Goal: Information Seeking & Learning: Learn about a topic

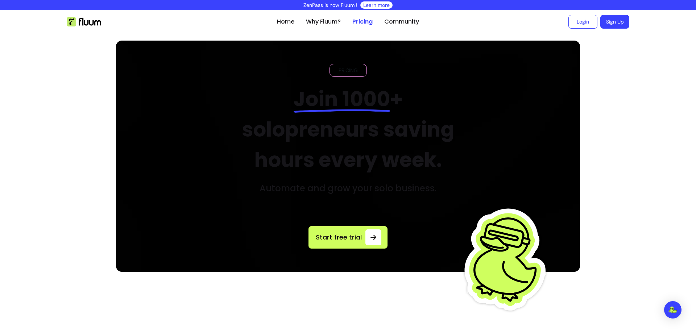
scroll to position [561, 0]
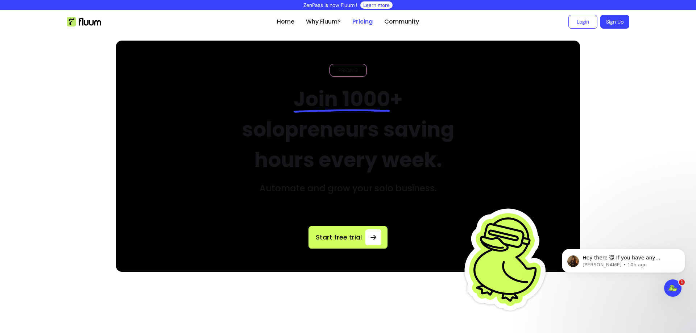
click at [359, 23] on link "Pricing" at bounding box center [363, 21] width 20 height 9
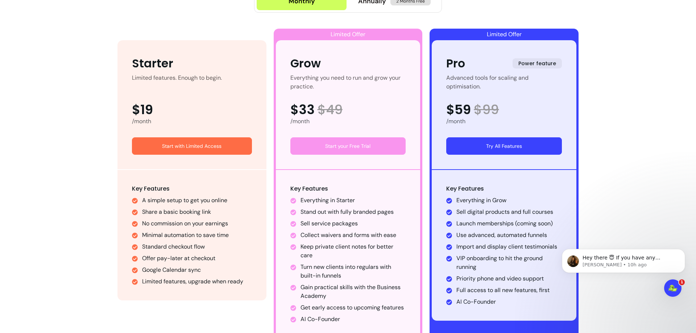
scroll to position [363, 0]
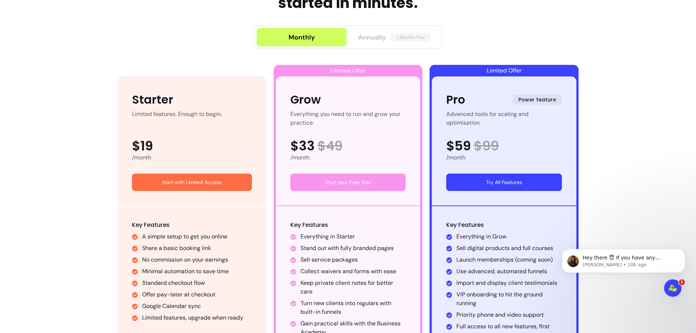
click at [398, 41] on span "2 Months Free" at bounding box center [411, 37] width 40 height 9
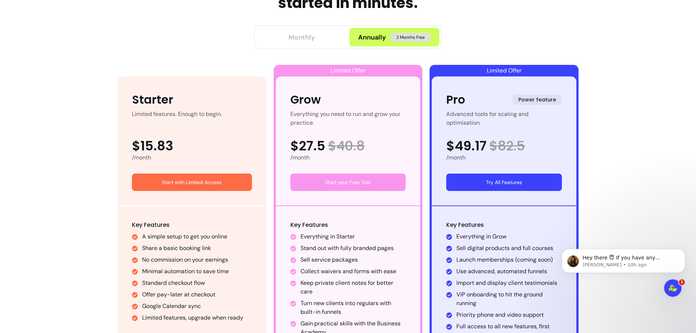
click at [310, 36] on div "Monthly" at bounding box center [302, 37] width 26 height 10
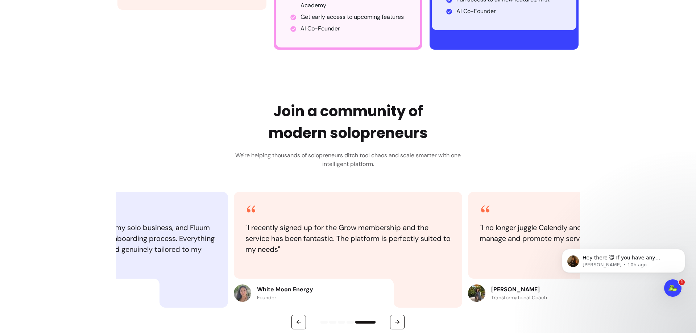
scroll to position [689, 0]
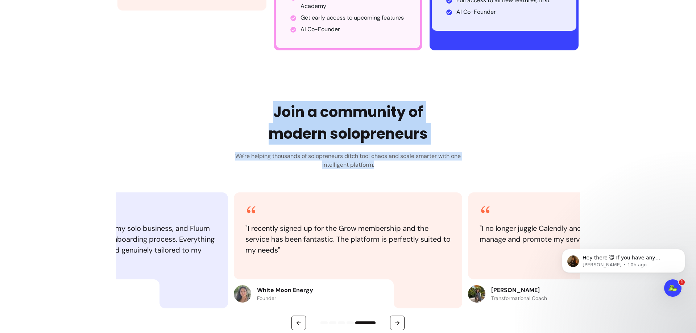
drag, startPoint x: 271, startPoint y: 109, endPoint x: 447, endPoint y: 165, distance: 184.3
type textarea "**********"
click at [447, 165] on div "Join a community of modern solopreneurs We're helping thousands of solopreneurs…" at bounding box center [348, 135] width 236 height 68
copy div "Join a community of modern solopreneurs We're helping thousands of solopreneurs…"
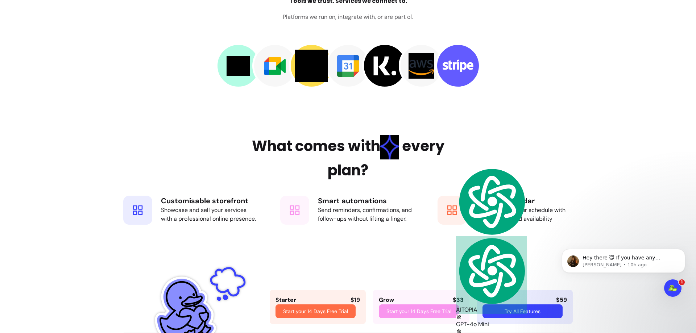
scroll to position [1161, 0]
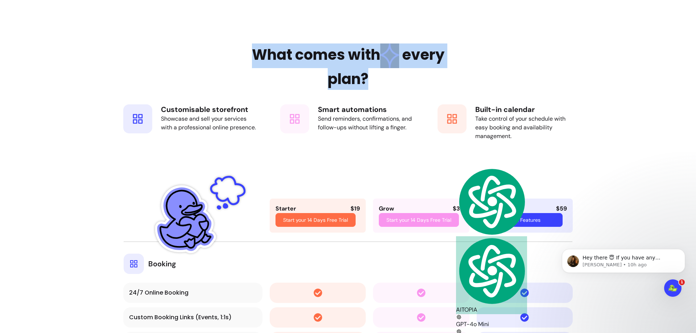
drag, startPoint x: 250, startPoint y: 51, endPoint x: 415, endPoint y: 83, distance: 168.2
click at [415, 83] on h2 "What comes with every plan?" at bounding box center [348, 67] width 236 height 46
copy h2 "What comes with every plan?"
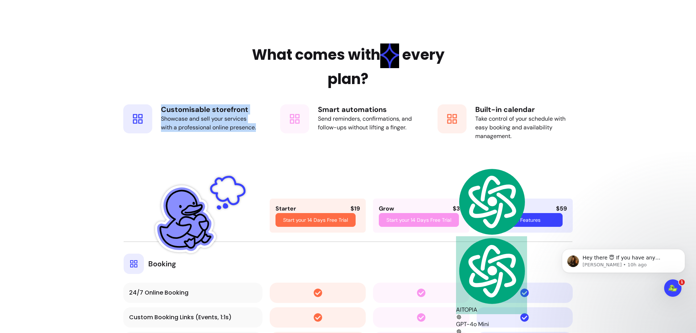
drag, startPoint x: 159, startPoint y: 109, endPoint x: 258, endPoint y: 129, distance: 101.4
click at [258, 129] on div "Customisable storefront Showcase and sell your services with a professional onl…" at bounding box center [191, 122] width 150 height 51
copy div "Customisable storefront Showcase and sell your services with a professional onl…"
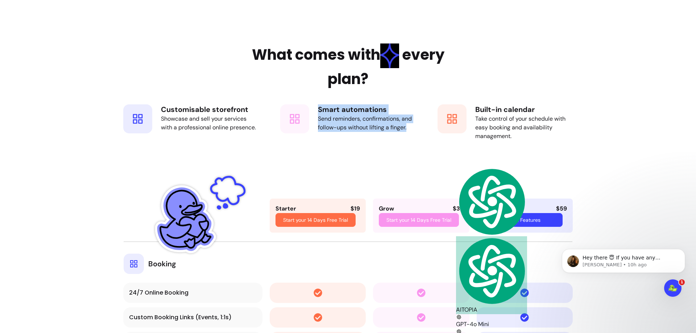
drag, startPoint x: 316, startPoint y: 109, endPoint x: 407, endPoint y: 128, distance: 92.7
click at [407, 128] on div "Smart automations Send reminders, confirmations, and follow-ups without lifting…" at bounding box center [367, 122] width 98 height 36
copy div "Smart automations Send reminders, confirmations, and follow-ups without lifting…"
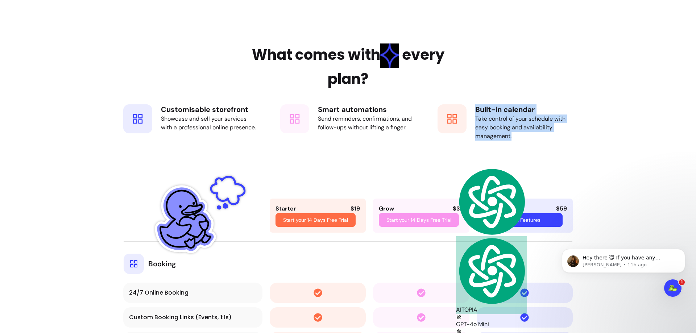
drag, startPoint x: 474, startPoint y: 107, endPoint x: 515, endPoint y: 144, distance: 55.2
click at [515, 144] on div "Built-in calendar Take control of your schedule with easy booking and availabil…" at bounding box center [506, 122] width 150 height 51
copy div "Built-in calendar Take control of your schedule with easy booking and availabil…"
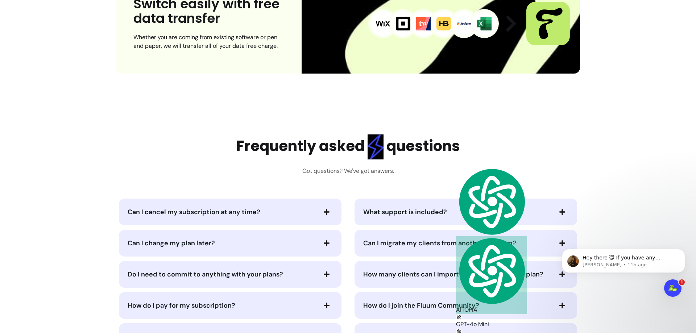
scroll to position [3446, 0]
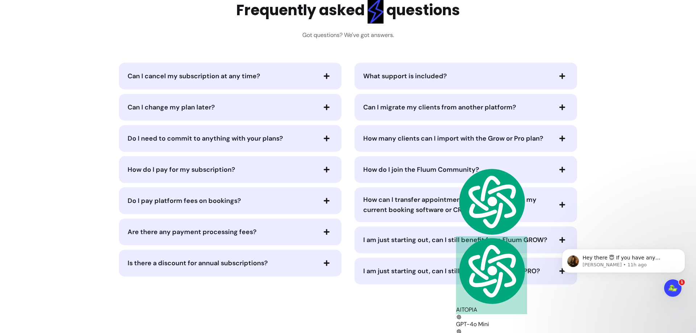
click at [325, 74] on icon "button" at bounding box center [327, 76] width 7 height 7
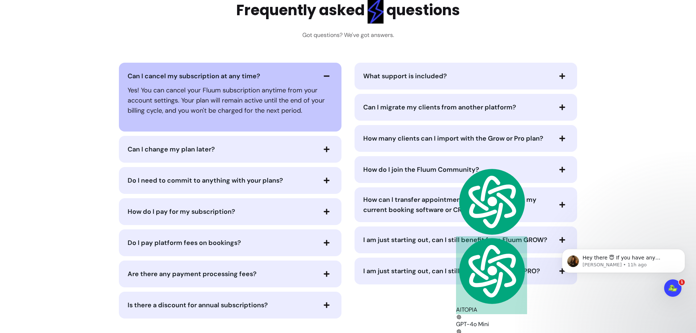
click at [325, 153] on span "button" at bounding box center [327, 149] width 12 height 12
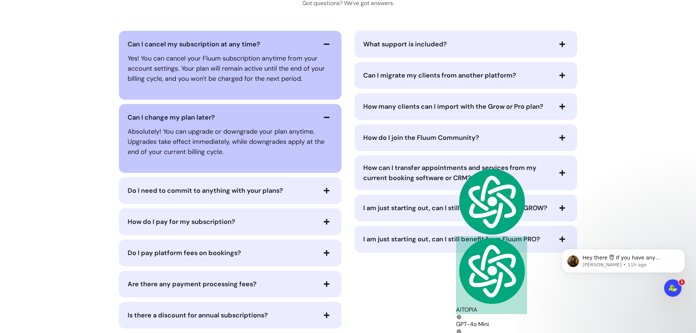
scroll to position [3518, 0]
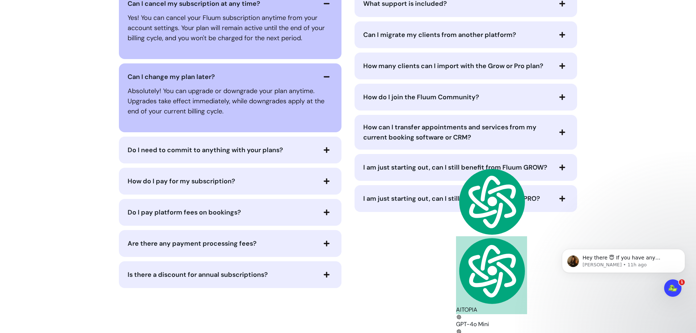
click at [325, 149] on icon "button" at bounding box center [327, 150] width 7 height 7
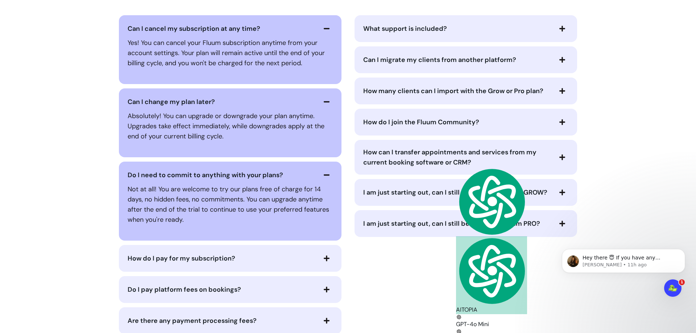
scroll to position [3446, 0]
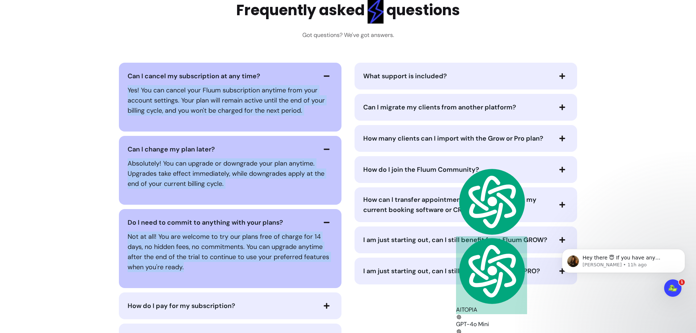
drag, startPoint x: 124, startPoint y: 74, endPoint x: 233, endPoint y: 272, distance: 225.6
click at [233, 272] on div "Can I cancel my subscription at any time? Yes! You can cancel your Fluum subscr…" at bounding box center [230, 238] width 229 height 350
click at [132, 73] on span "Can I cancel my subscription at any time?" at bounding box center [194, 76] width 133 height 9
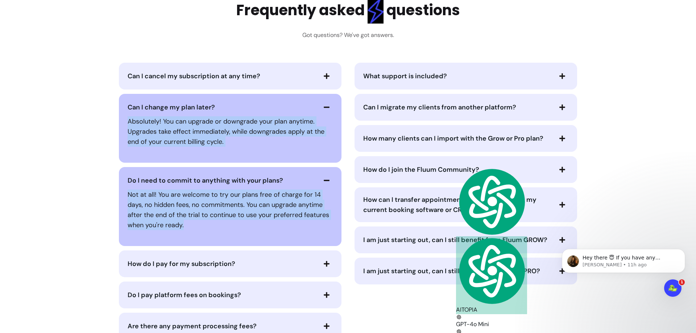
click at [133, 74] on span "Can I cancel my subscription at any time?" at bounding box center [194, 76] width 133 height 9
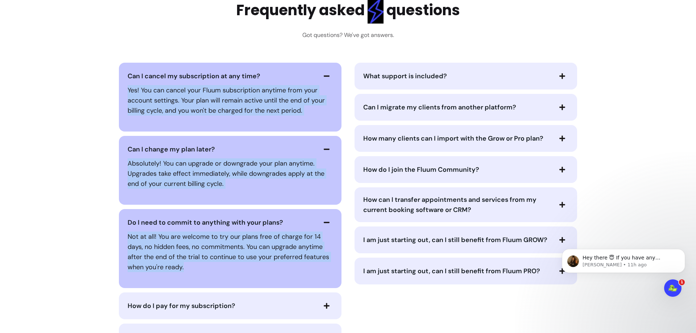
click at [312, 117] on div "Yes! You can cancel your Fluum subscription anytime from your account settings.…" at bounding box center [230, 100] width 205 height 36
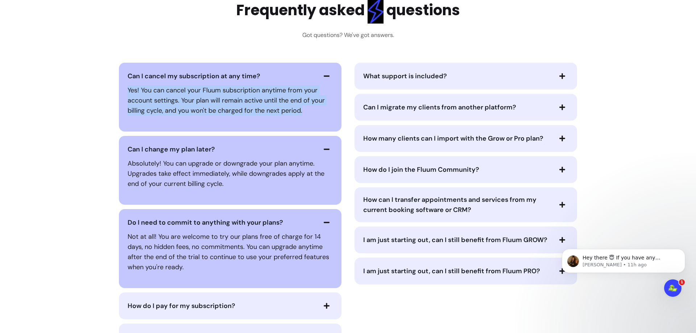
drag, startPoint x: 305, startPoint y: 114, endPoint x: 131, endPoint y: 73, distance: 178.7
click at [131, 73] on div "Can I cancel my subscription at any time? Yes! You can cancel your Fluum subscr…" at bounding box center [230, 97] width 223 height 69
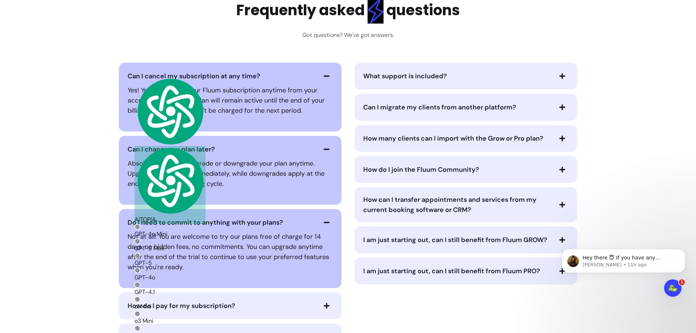
click at [258, 39] on div "Frequently asked questions Got questions? We've got answers." at bounding box center [348, 19] width 224 height 41
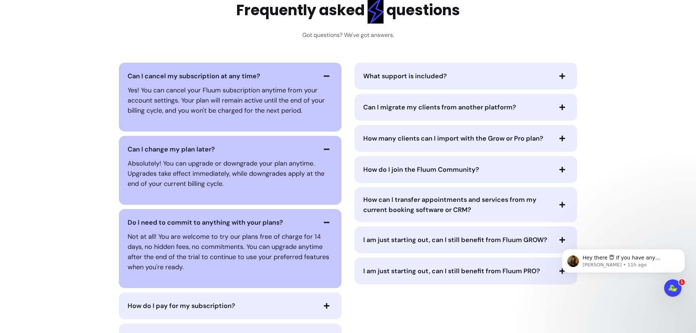
drag, startPoint x: 259, startPoint y: 74, endPoint x: 87, endPoint y: 68, distance: 172.4
drag, startPoint x: 124, startPoint y: 76, endPoint x: 306, endPoint y: 102, distance: 183.2
click at [306, 89] on div "Can I cancel my subscription at any time? Yes! You can cancel your Fluum subscr…" at bounding box center [230, 97] width 223 height 69
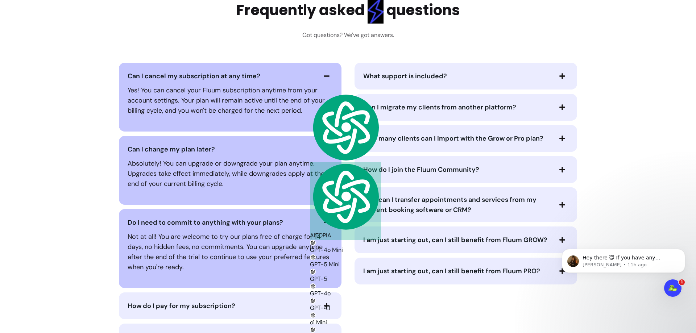
click at [178, 99] on p "Yes! You can cancel your Fluum subscription anytime from your account settings.…" at bounding box center [230, 100] width 205 height 30
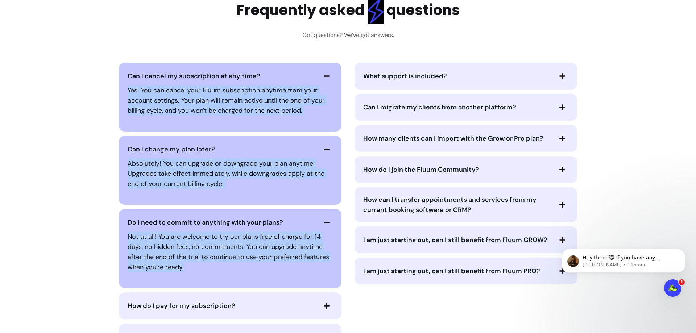
drag, startPoint x: 180, startPoint y: 268, endPoint x: 120, endPoint y: 82, distance: 195.8
click at [120, 82] on div "Can I cancel my subscription at any time? Yes! You can cancel your Fluum subscr…" at bounding box center [230, 238] width 229 height 350
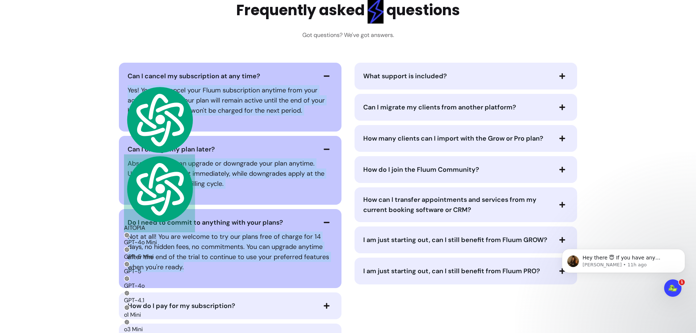
copy div "Yes! You can cancel your Fluum subscription anytime from your account settings.…"
